Goal: Task Accomplishment & Management: Manage account settings

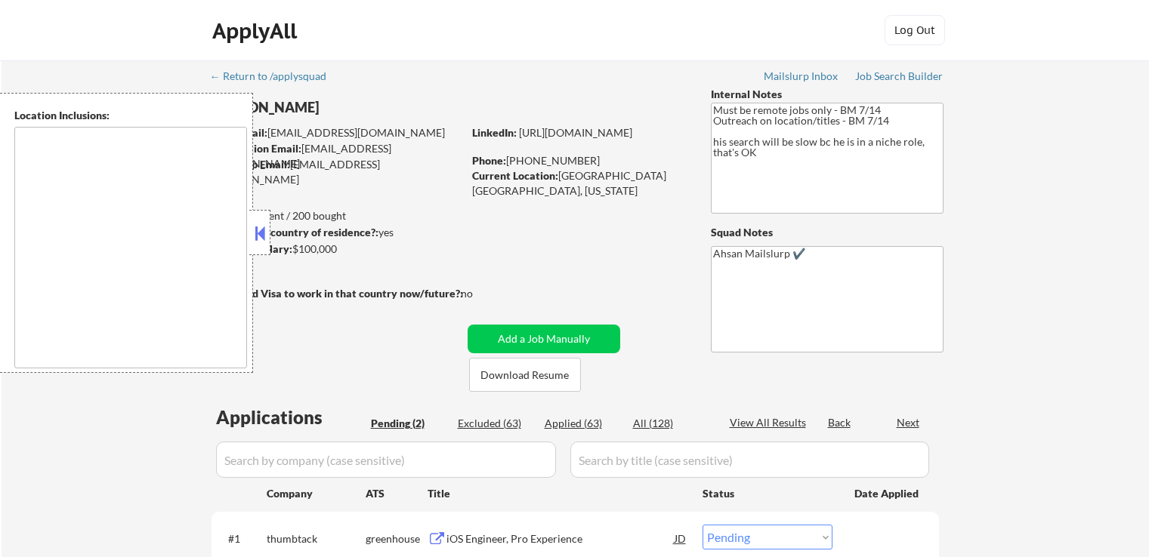
select select ""pending""
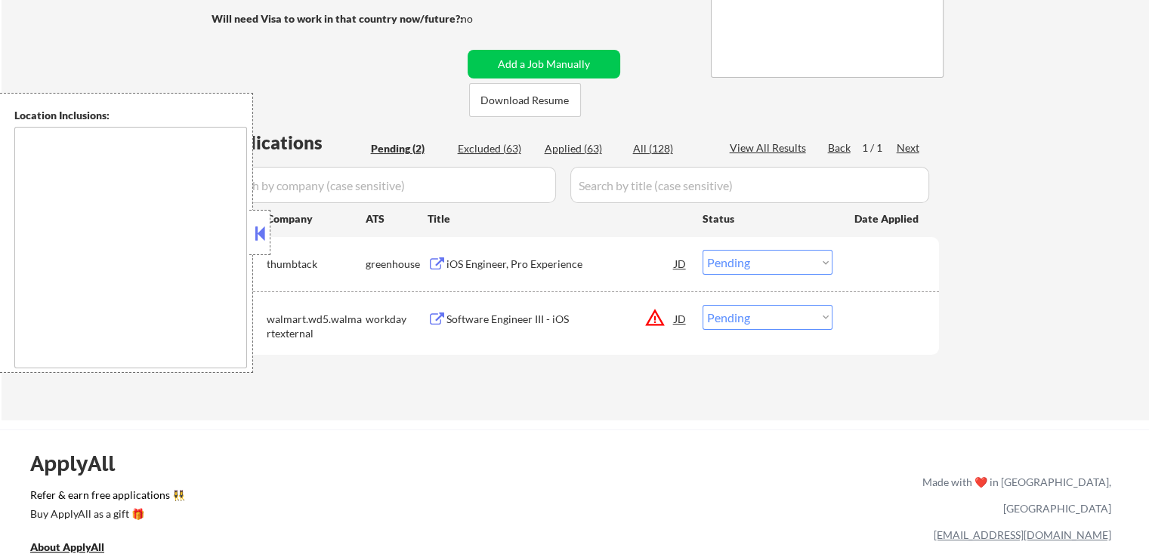
scroll to position [302, 0]
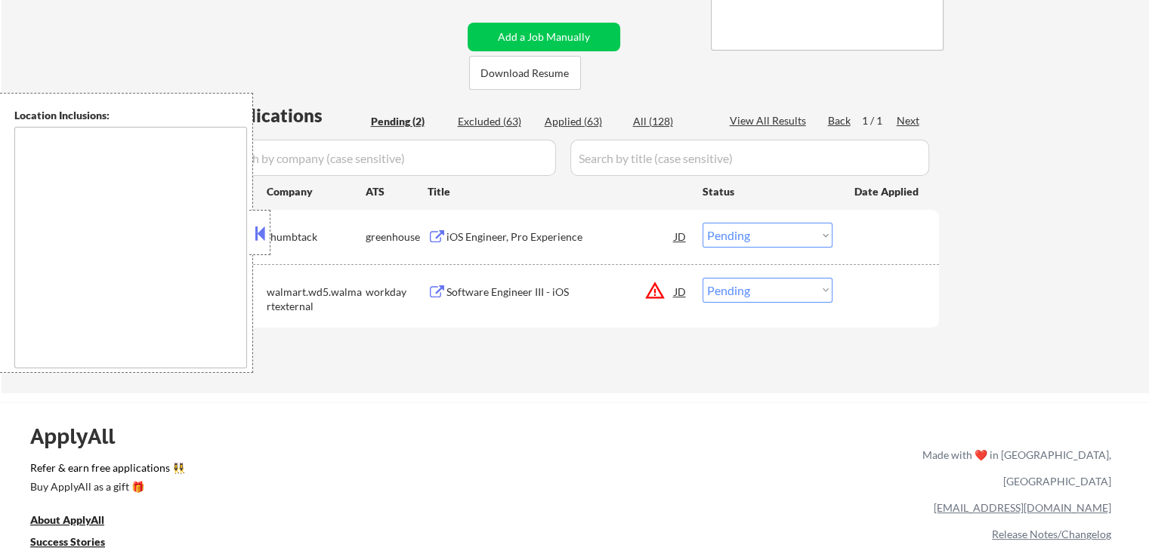
click at [263, 233] on button at bounding box center [259, 233] width 17 height 23
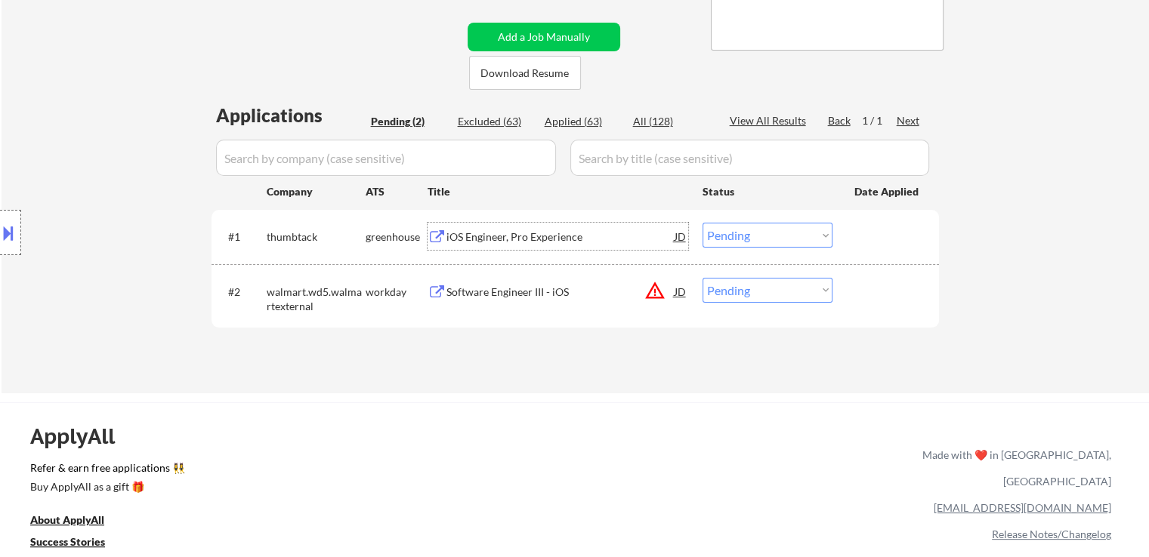
click at [511, 239] on div "iOS Engineer, Pro Experience" at bounding box center [560, 237] width 228 height 15
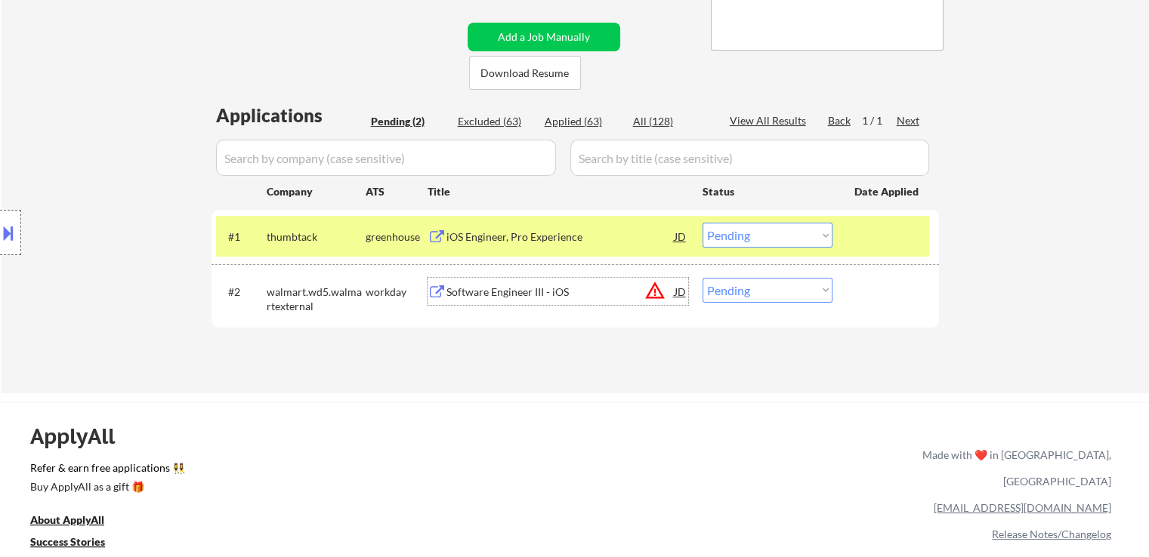
click at [480, 288] on div "Software Engineer III - iOS" at bounding box center [560, 292] width 228 height 15
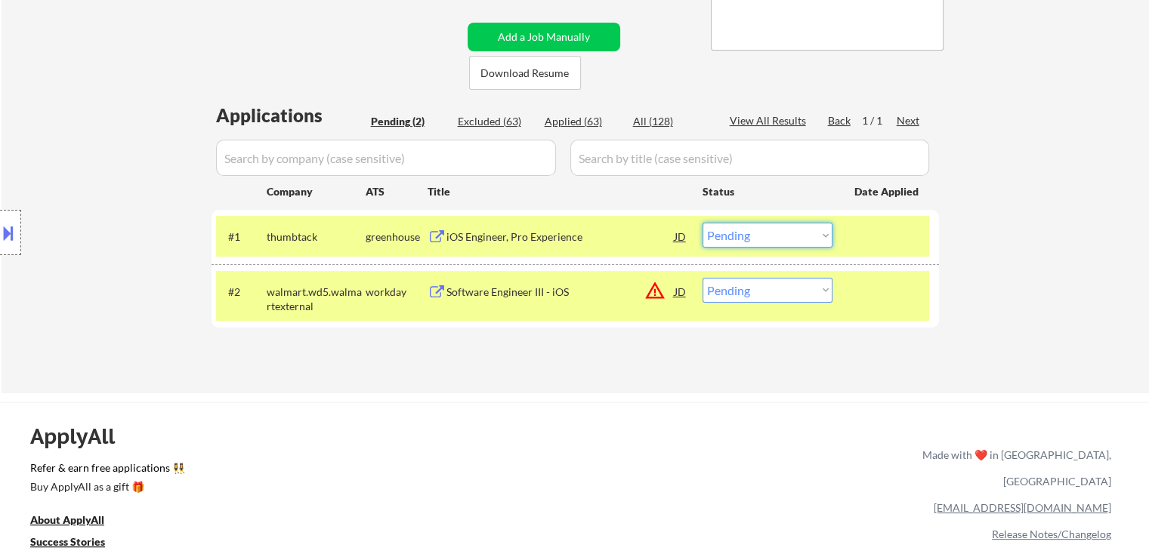
click at [754, 236] on select "Choose an option... Pending Applied Excluded (Questions) Excluded (Expired) Exc…" at bounding box center [767, 235] width 130 height 25
click at [702, 223] on select "Choose an option... Pending Applied Excluded (Questions) Excluded (Expired) Exc…" at bounding box center [767, 235] width 130 height 25
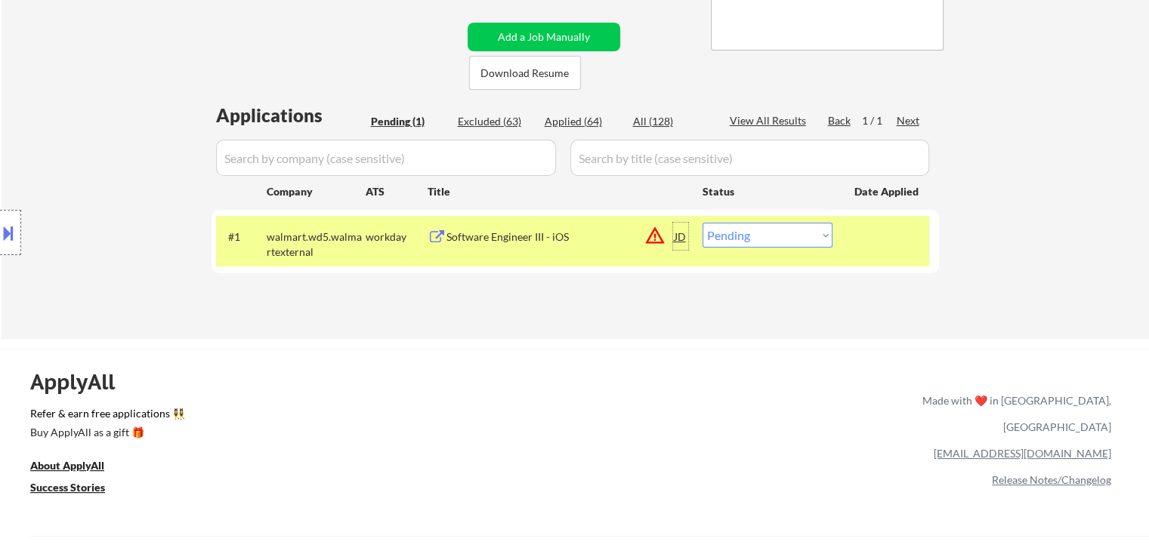
click at [684, 239] on div "JD" at bounding box center [680, 236] width 15 height 27
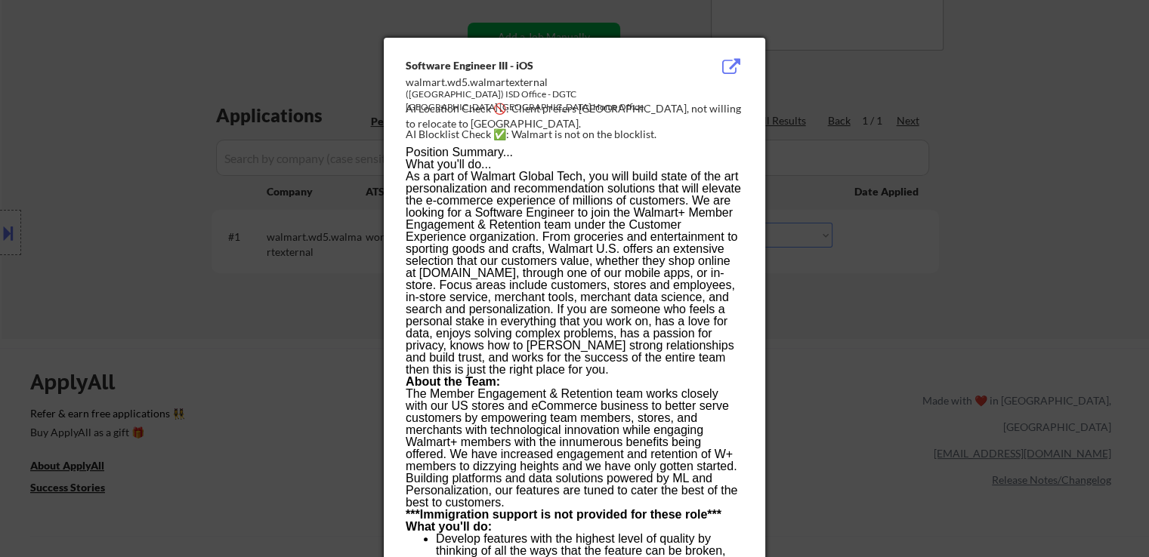
drag, startPoint x: 1016, startPoint y: 131, endPoint x: 607, endPoint y: 173, distance: 411.5
click at [1017, 131] on div at bounding box center [574, 278] width 1149 height 557
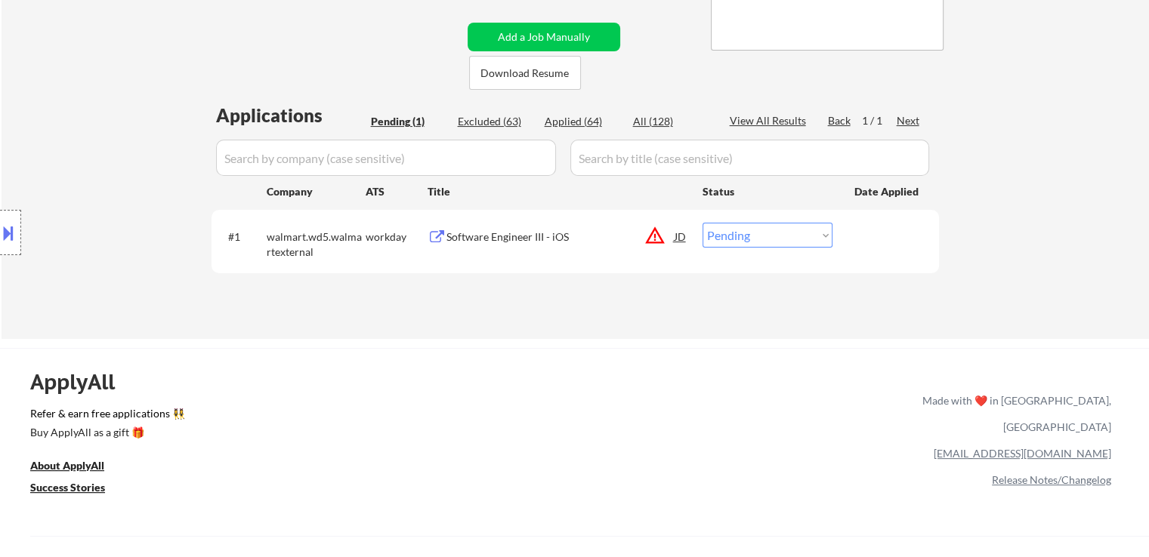
click at [3, 241] on button at bounding box center [8, 232] width 17 height 25
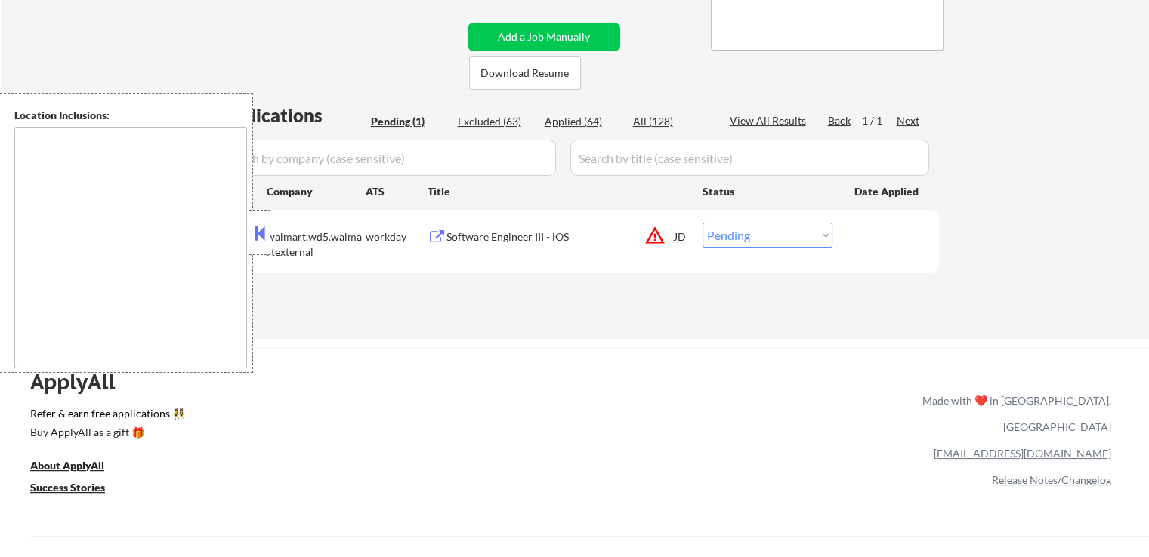
click at [258, 230] on button at bounding box center [259, 233] width 17 height 23
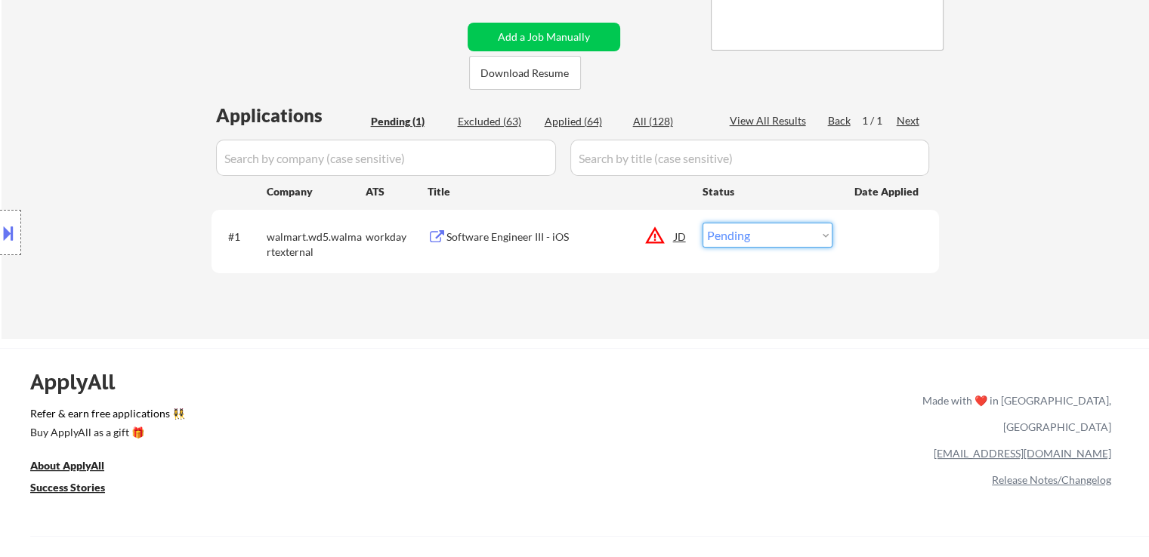
click at [786, 242] on select "Choose an option... Pending Applied Excluded (Questions) Excluded (Expired) Exc…" at bounding box center [767, 235] width 130 height 25
select select ""excluded__location_""
click at [702, 223] on select "Choose an option... Pending Applied Excluded (Questions) Excluded (Expired) Exc…" at bounding box center [767, 235] width 130 height 25
